Goal: Information Seeking & Learning: Learn about a topic

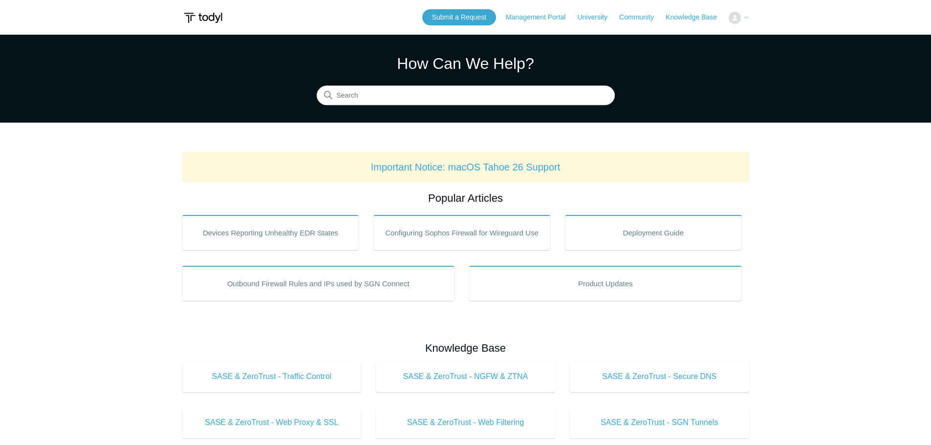
click at [740, 12] on button at bounding box center [739, 18] width 20 height 12
click at [747, 16] on icon at bounding box center [747, 18] width 6 height 6
click at [736, 19] on img at bounding box center [735, 18] width 12 height 12
click at [745, 13] on span at bounding box center [747, 17] width 6 height 8
click at [719, 15] on span "Waqas M" at bounding box center [727, 17] width 29 height 8
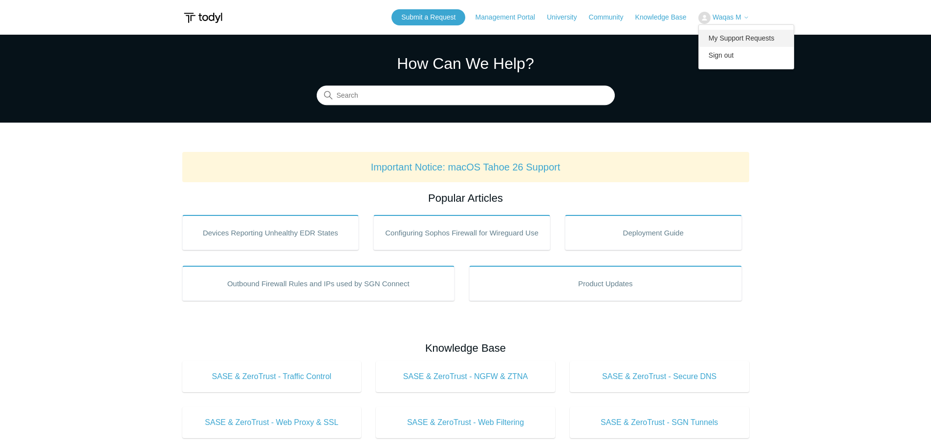
click at [719, 37] on link "My Support Requests" at bounding box center [746, 38] width 95 height 17
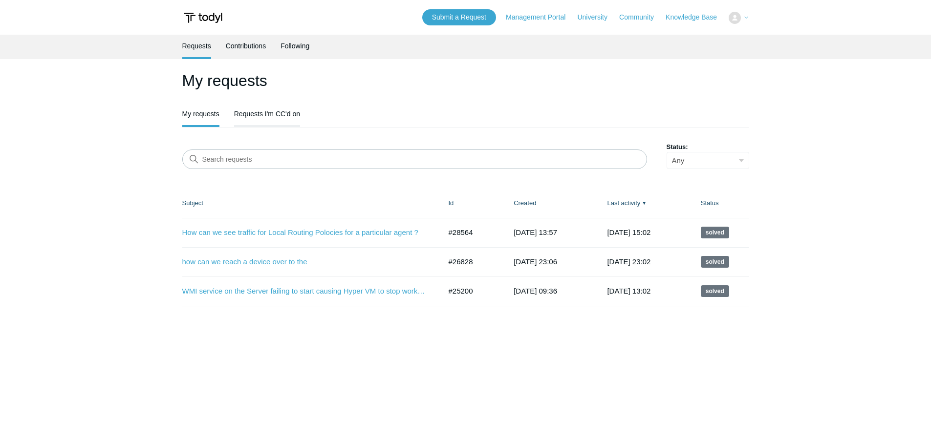
click at [294, 118] on link "Requests I'm CC'd on" at bounding box center [267, 113] width 66 height 21
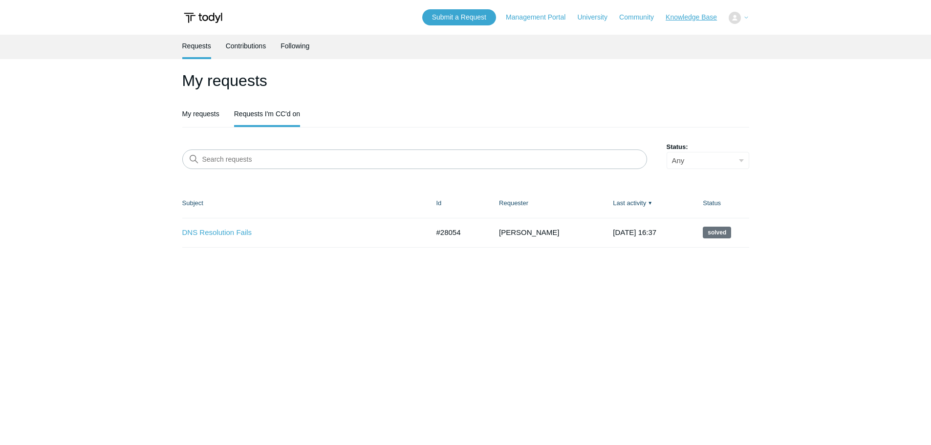
click at [705, 18] on link "Knowledge Base" at bounding box center [696, 17] width 61 height 10
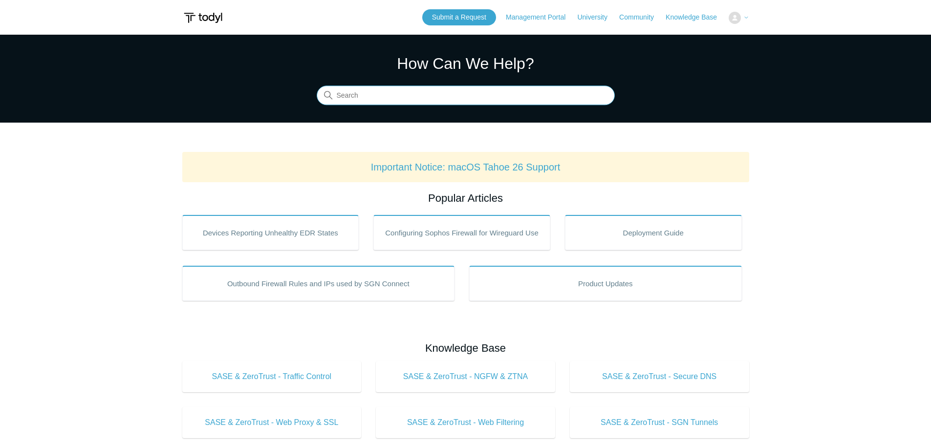
click at [439, 102] on input "Search" at bounding box center [466, 96] width 298 height 20
type input "delay services start"
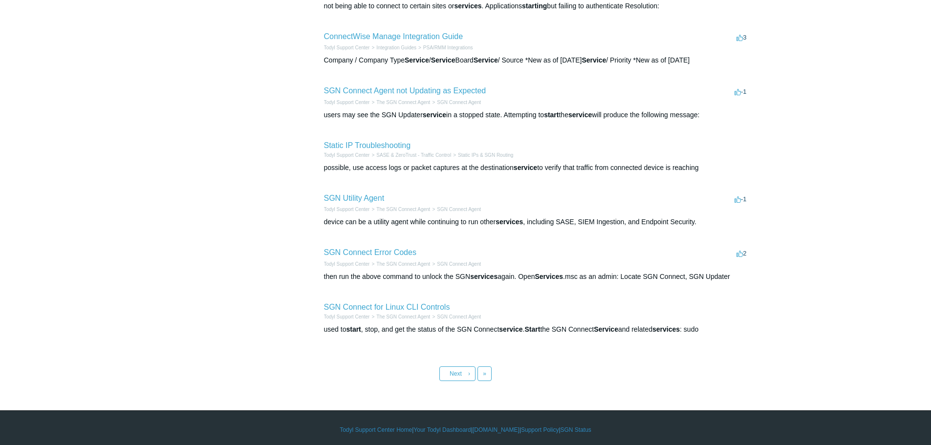
scroll to position [304, 0]
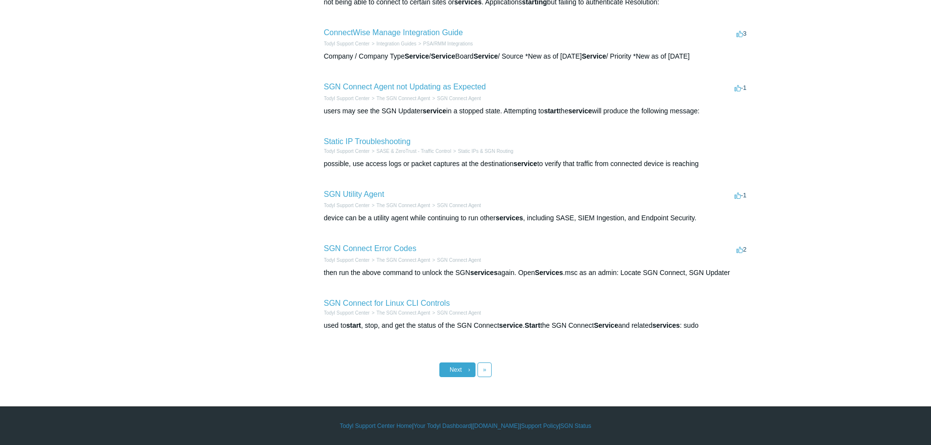
click at [452, 372] on span "Next" at bounding box center [456, 370] width 12 height 7
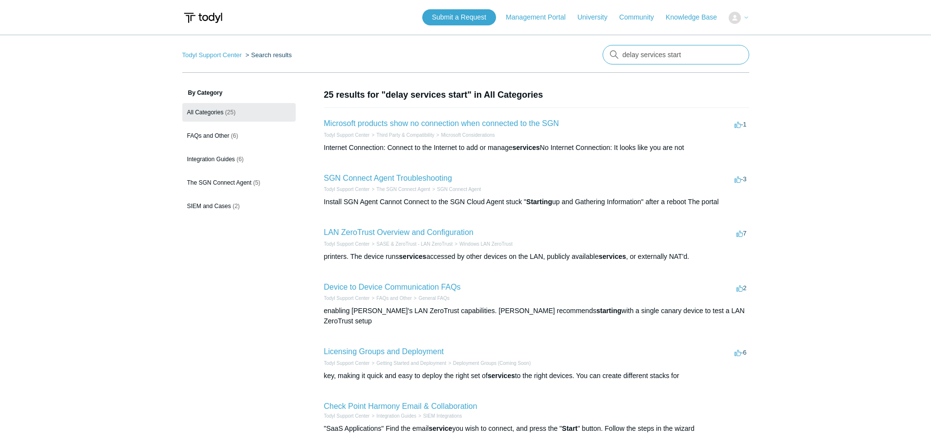
click at [647, 56] on input "delay services start" at bounding box center [676, 55] width 147 height 20
drag, startPoint x: 639, startPoint y: 55, endPoint x: 712, endPoint y: 58, distance: 73.4
click at [712, 58] on input "delay services start" at bounding box center [676, 55] width 147 height 20
type input "delay start"
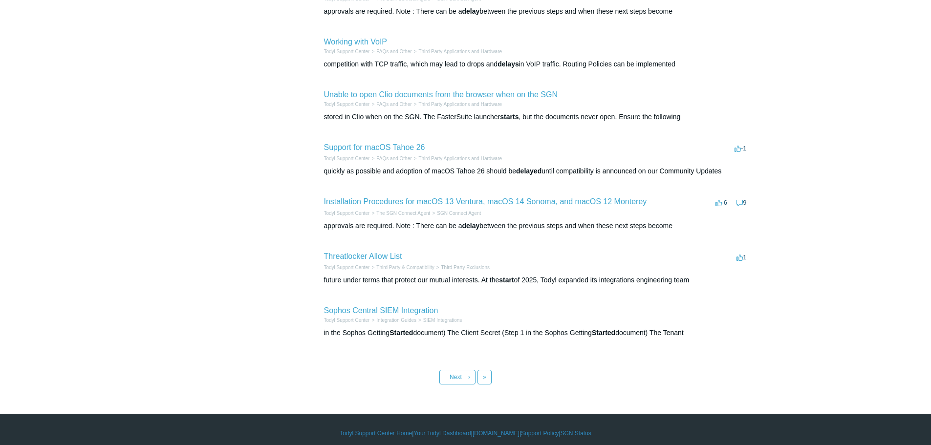
scroll to position [302, 0]
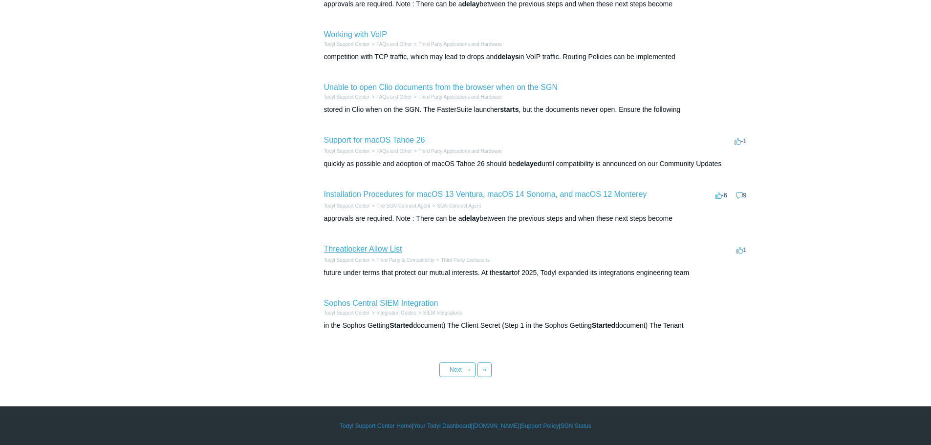
click at [380, 250] on link "Threatlocker Allow List" at bounding box center [363, 249] width 78 height 8
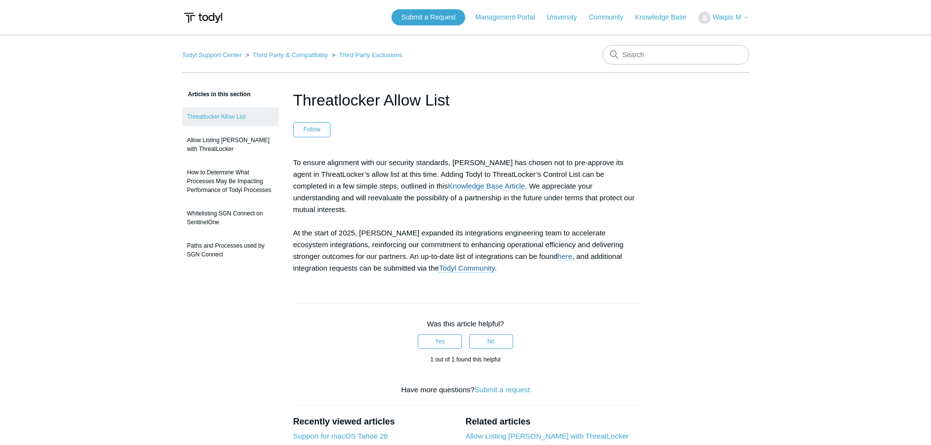
click at [448, 183] on link "Knowledge Base Article" at bounding box center [486, 186] width 77 height 9
click at [448, 186] on link "Knowledge Base Article" at bounding box center [486, 186] width 77 height 9
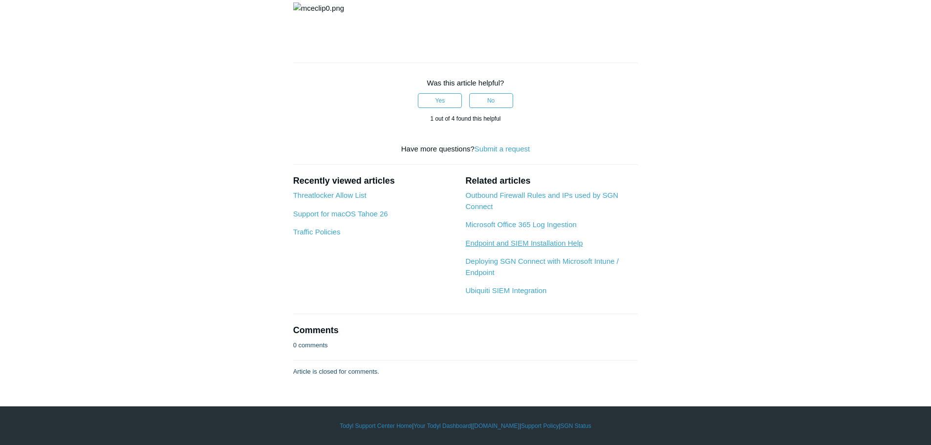
scroll to position [1749, 0]
